Goal: Check status

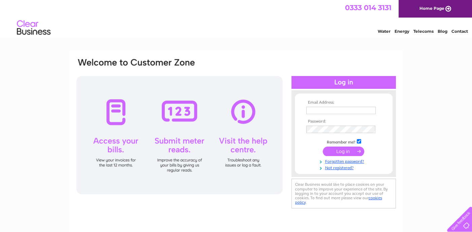
type input "sales@hosieelectrical.co.uk"
click at [339, 152] on input "submit" at bounding box center [343, 150] width 41 height 9
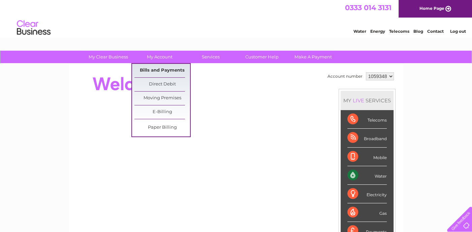
click at [164, 68] on link "Bills and Payments" at bounding box center [163, 70] width 56 height 13
click at [165, 69] on link "Bills and Payments" at bounding box center [163, 70] width 56 height 13
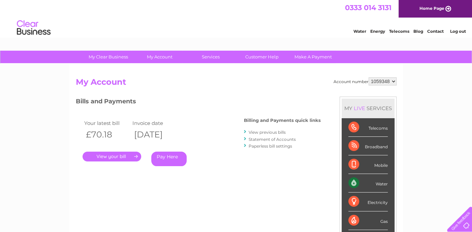
click at [120, 157] on link "." at bounding box center [112, 156] width 59 height 10
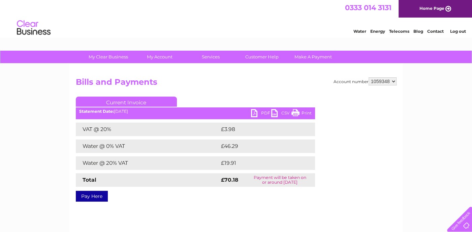
click at [263, 113] on link "PDF" at bounding box center [261, 114] width 20 height 10
